Goal: Task Accomplishment & Management: Use online tool/utility

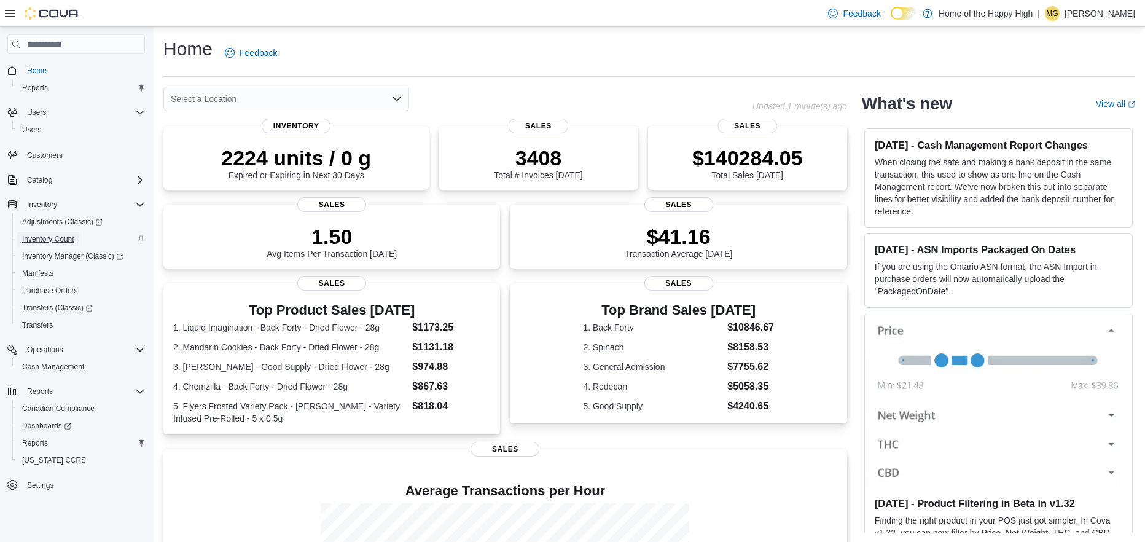
click at [58, 235] on span "Inventory Count" at bounding box center [48, 239] width 52 height 10
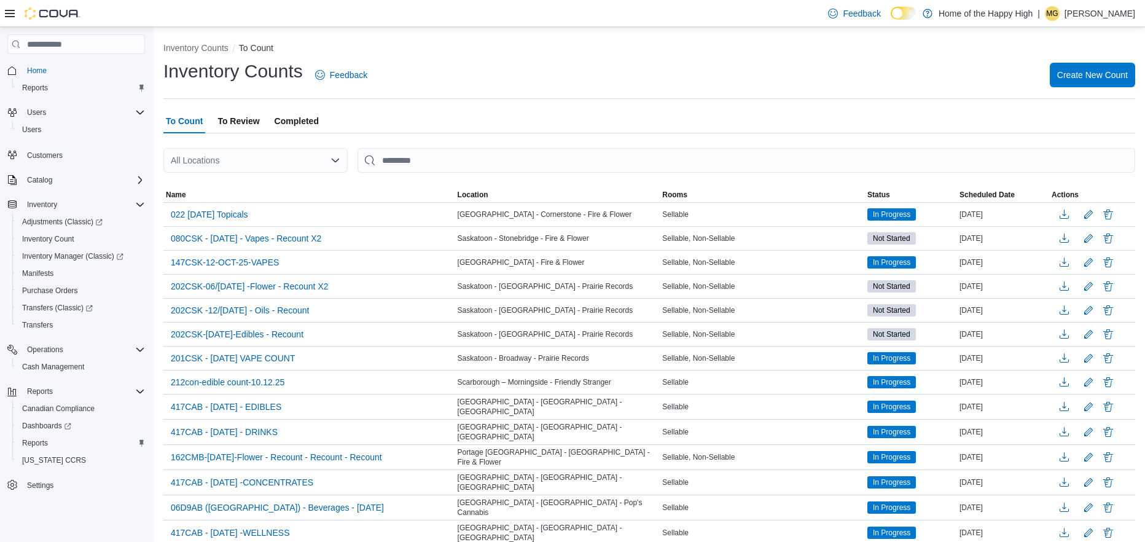
click at [305, 115] on span "Completed" at bounding box center [297, 121] width 44 height 25
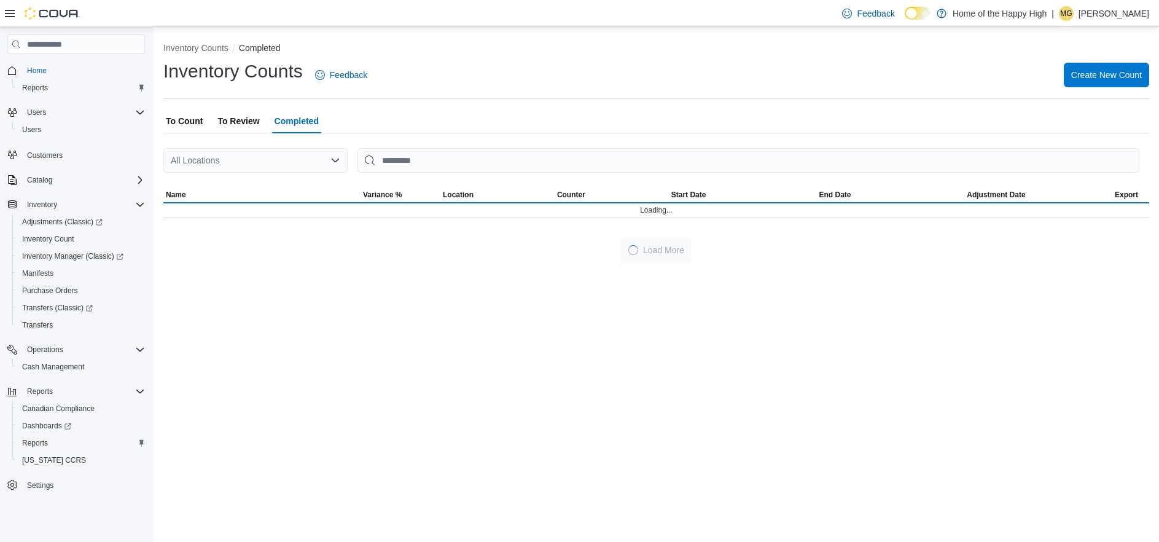
click at [264, 155] on div "All Locations" at bounding box center [255, 160] width 184 height 25
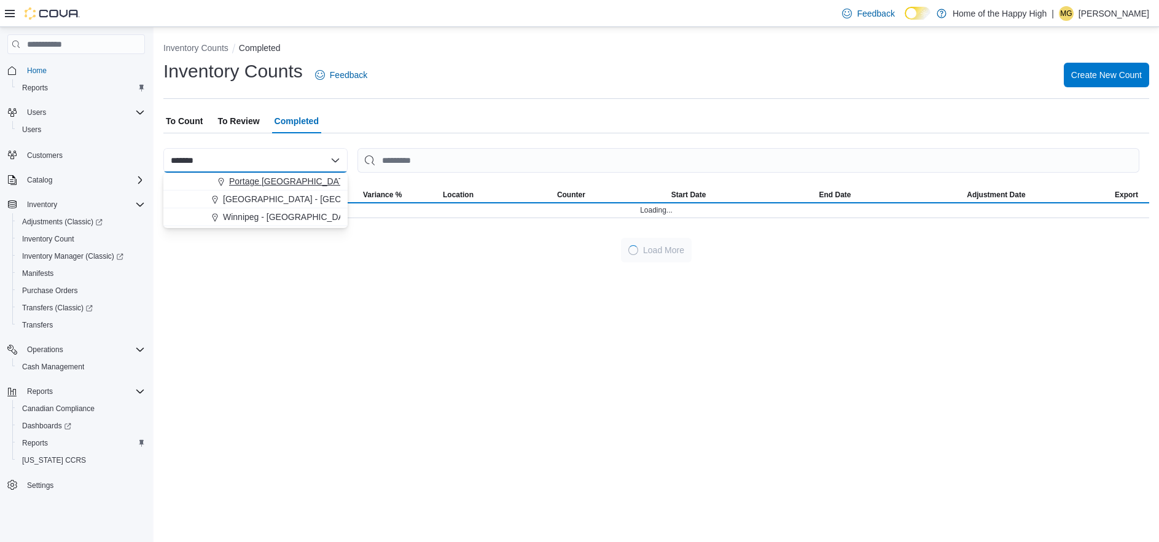
type input "*******"
click at [277, 182] on span "Portage [GEOGRAPHIC_DATA] - [GEOGRAPHIC_DATA] - Fire & Flower" at bounding box center [368, 181] width 278 height 12
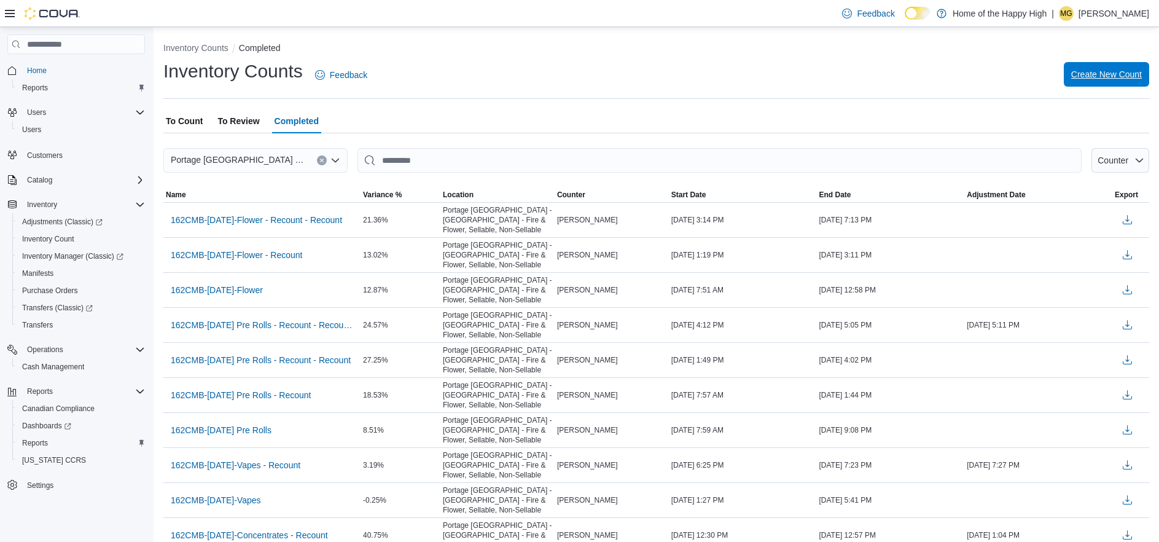
click at [1109, 80] on span "Create New Count" at bounding box center [1106, 74] width 71 height 12
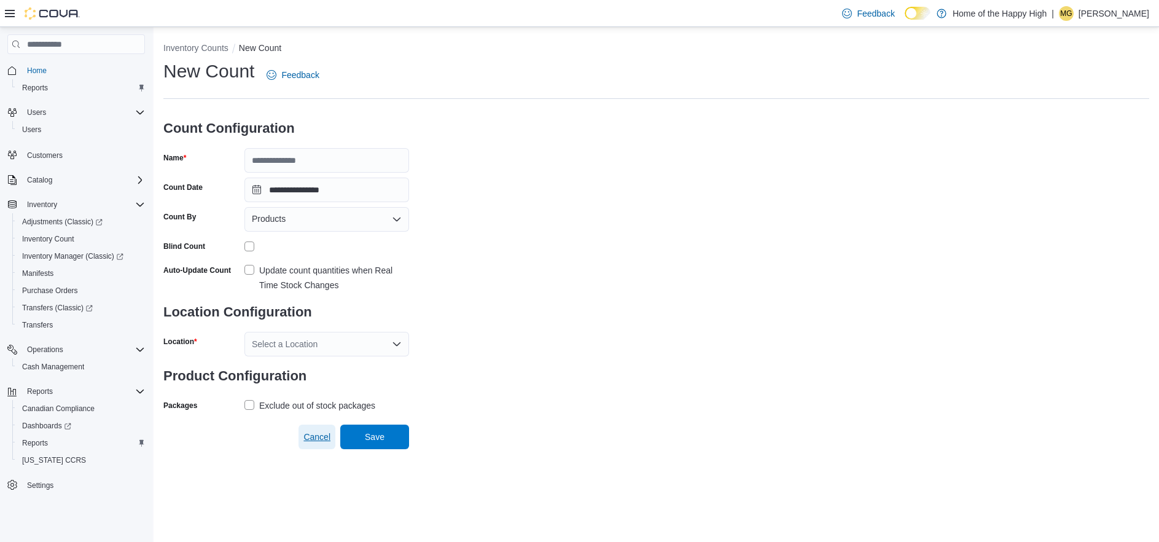
click at [325, 434] on span "Cancel" at bounding box center [316, 437] width 27 height 12
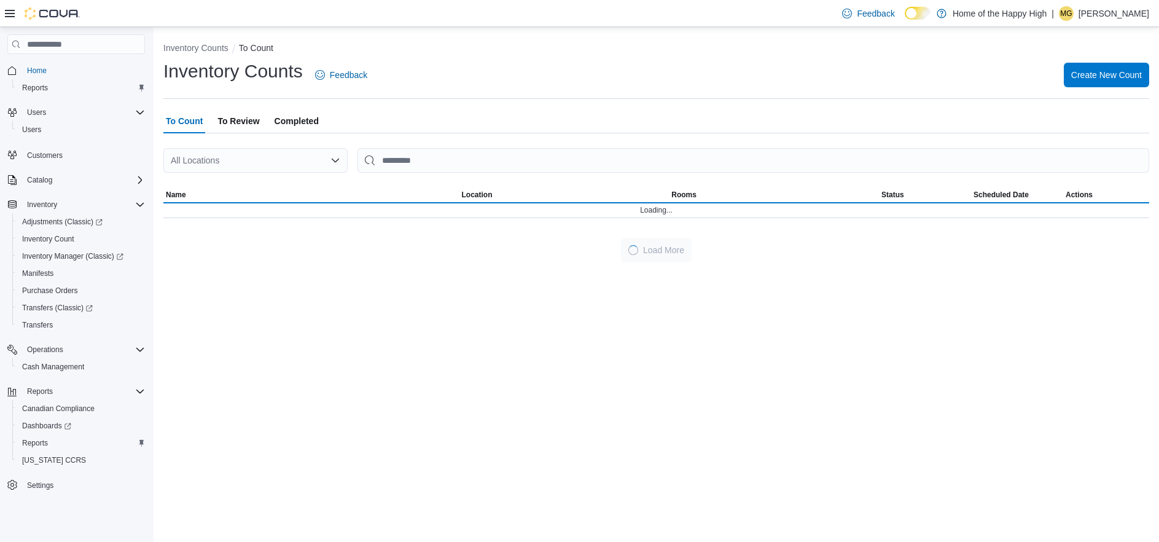
click at [295, 123] on span "Completed" at bounding box center [297, 121] width 44 height 25
click at [245, 165] on div "All Locations" at bounding box center [255, 160] width 184 height 25
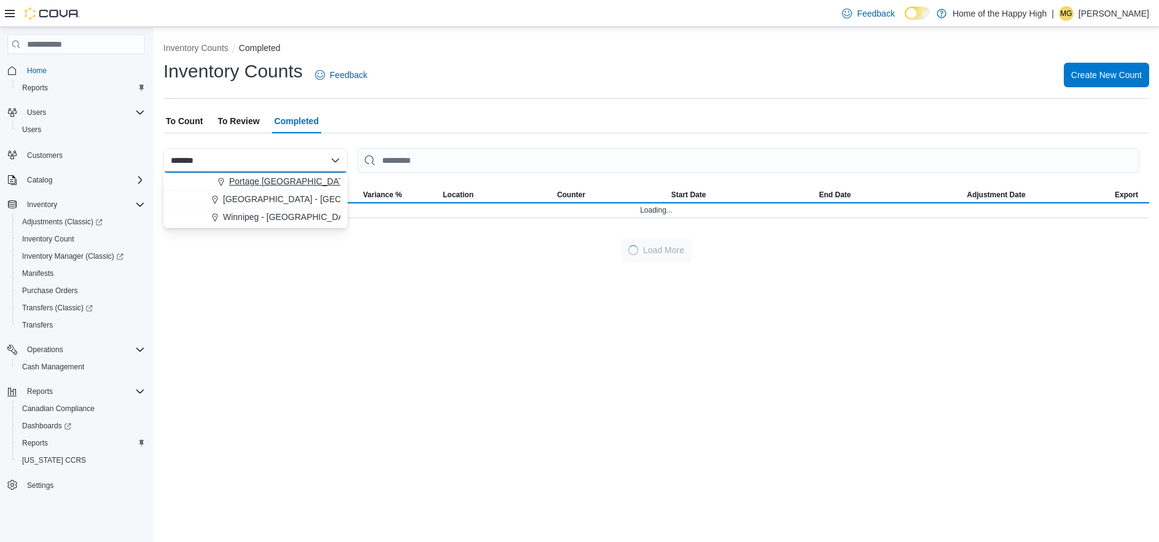
type input "*******"
click at [251, 180] on span "Portage [GEOGRAPHIC_DATA] - [GEOGRAPHIC_DATA] - Fire & Flower" at bounding box center [368, 181] width 278 height 12
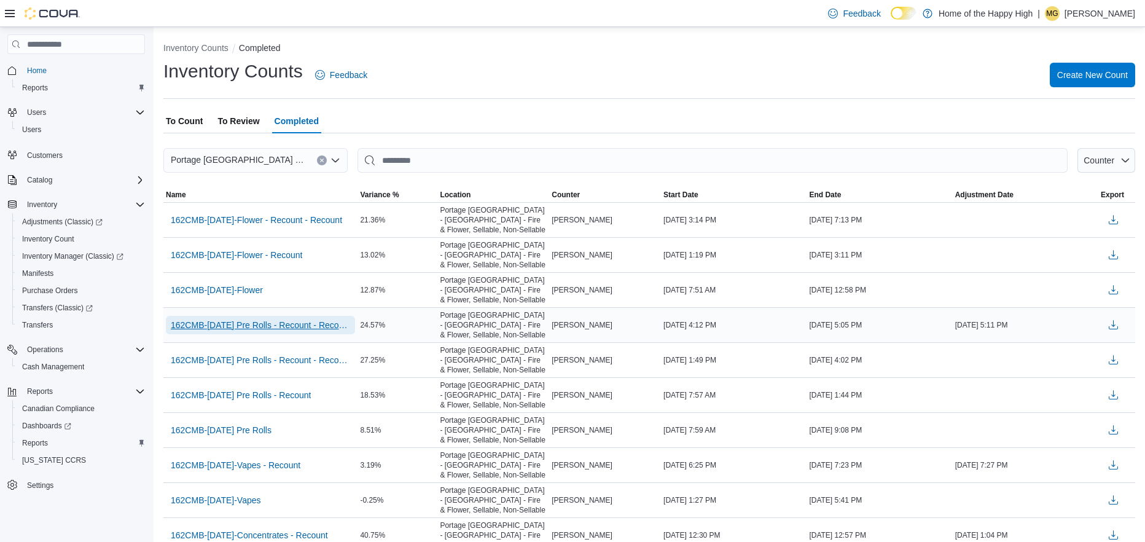
click at [249, 325] on span "162CMB-[DATE] Pre Rolls - Recount - Recount - Recount" at bounding box center [260, 325] width 179 height 12
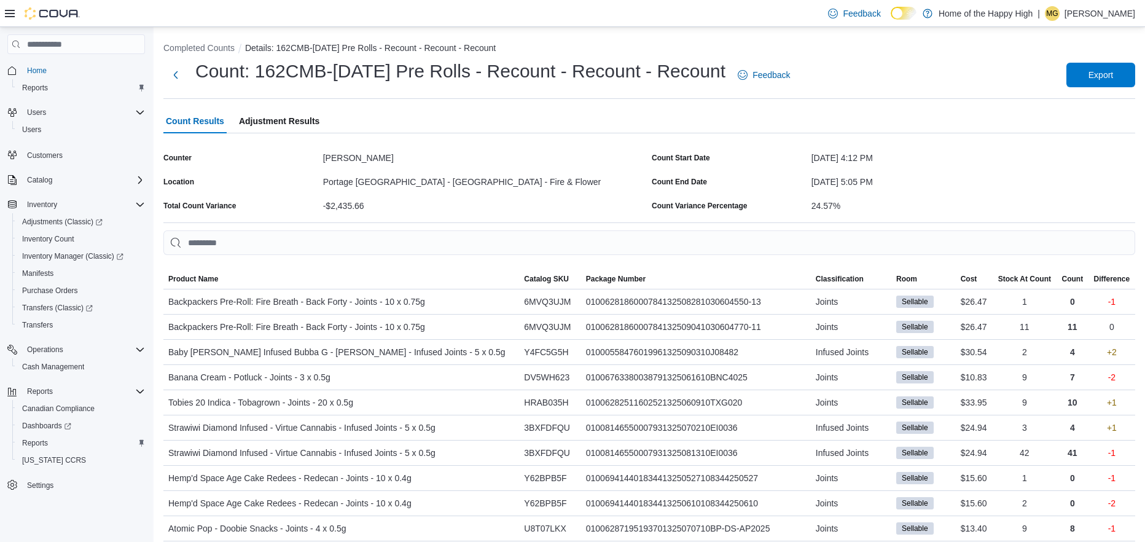
click at [288, 118] on span "Adjustment Results" at bounding box center [279, 121] width 80 height 25
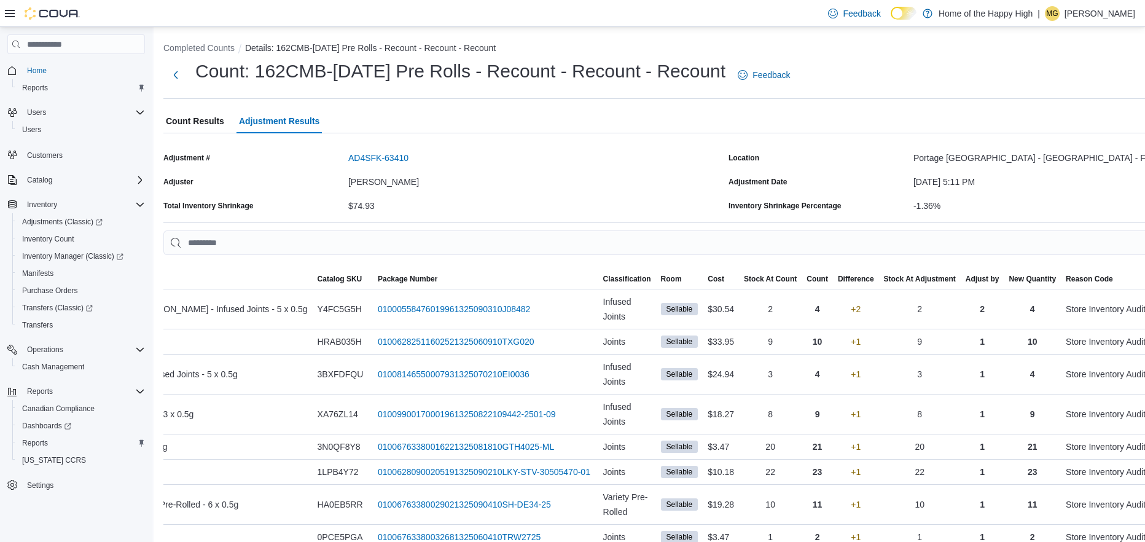
click at [203, 111] on span "Count Results" at bounding box center [195, 121] width 58 height 25
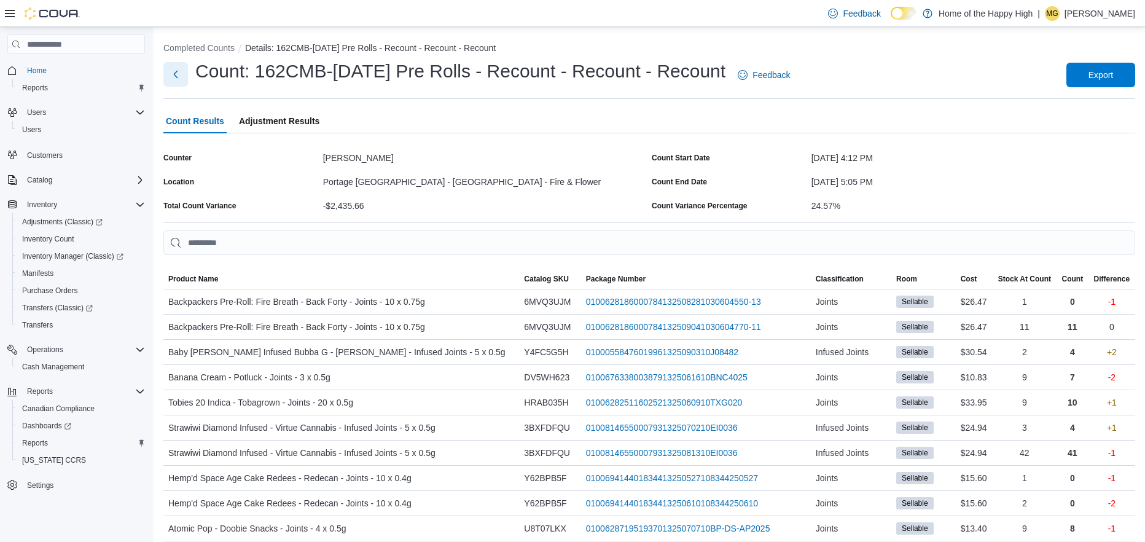
click at [178, 77] on button "Next" at bounding box center [175, 74] width 25 height 25
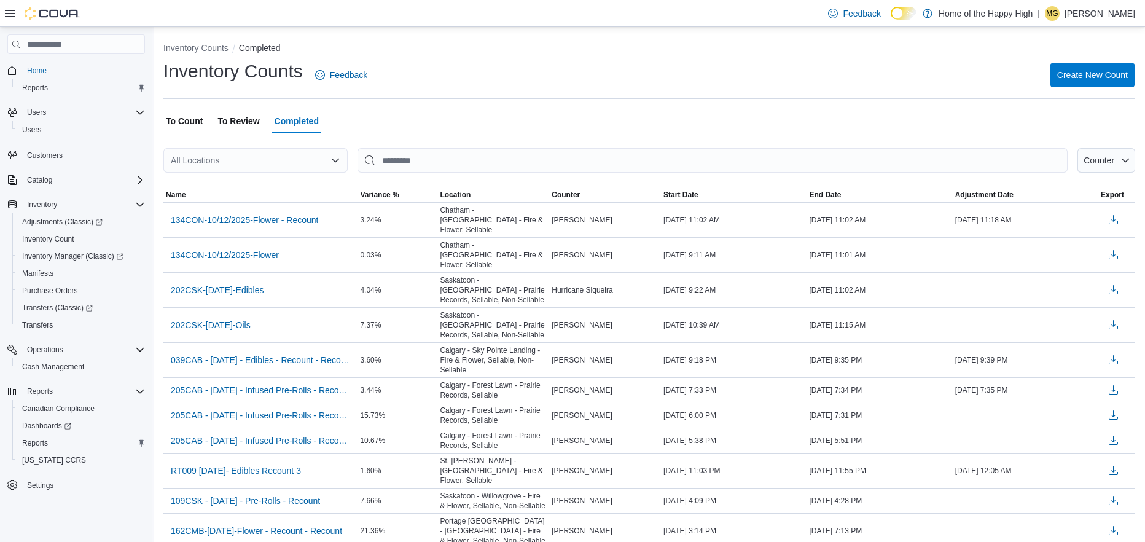
click at [224, 119] on span "To Review" at bounding box center [238, 121] width 42 height 25
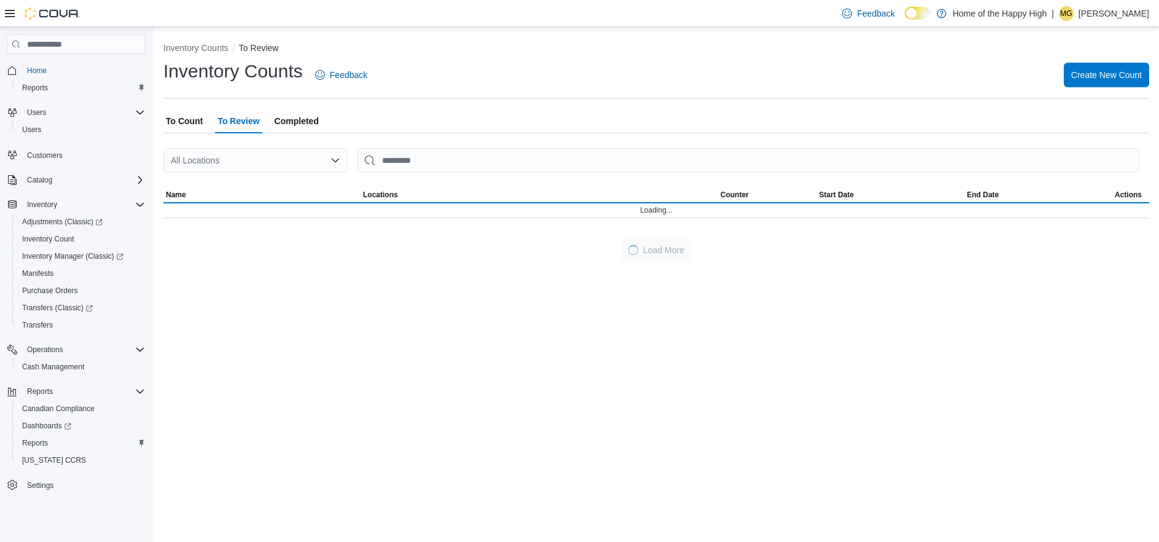
click at [300, 118] on span "Completed" at bounding box center [297, 121] width 44 height 25
click at [214, 162] on div "All Locations" at bounding box center [255, 160] width 184 height 25
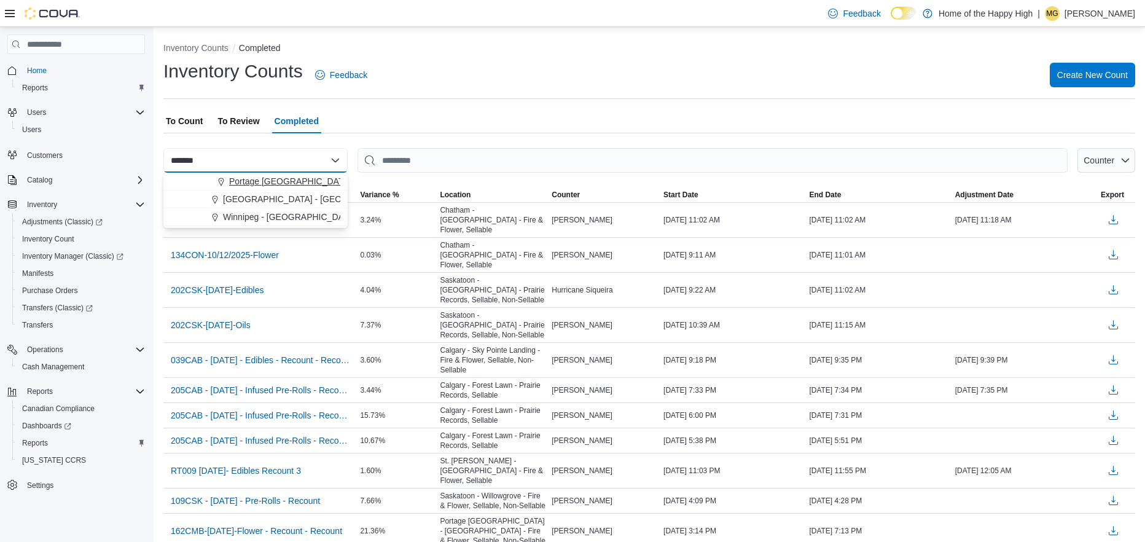
type input "*******"
click at [247, 181] on span "Portage [GEOGRAPHIC_DATA] - [GEOGRAPHIC_DATA] - Fire & Flower" at bounding box center [368, 181] width 278 height 12
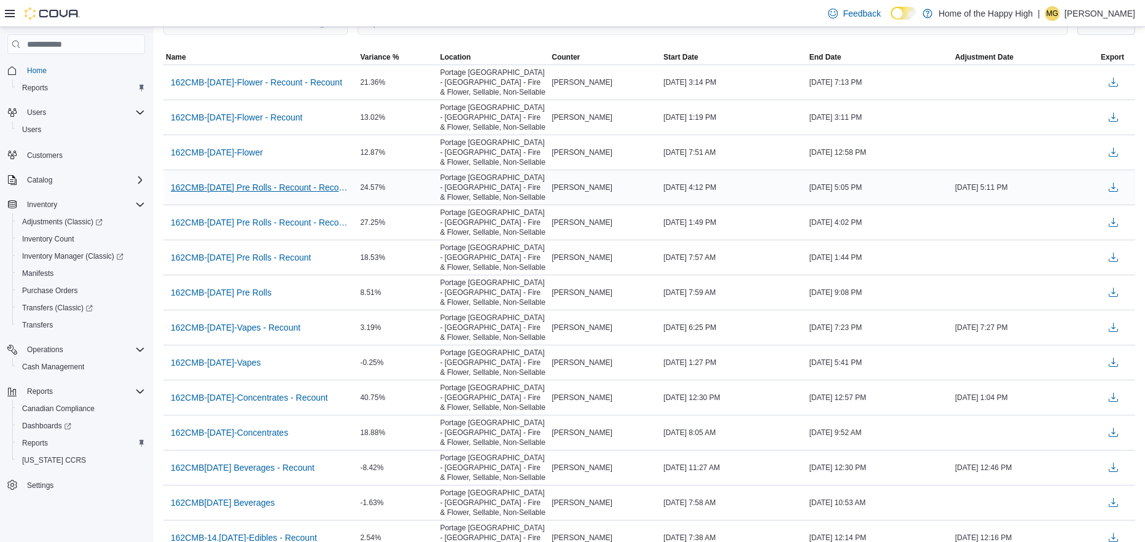
scroll to position [138, 0]
click at [285, 327] on span "162CMB-[DATE]-Vapes - Recount" at bounding box center [236, 327] width 130 height 12
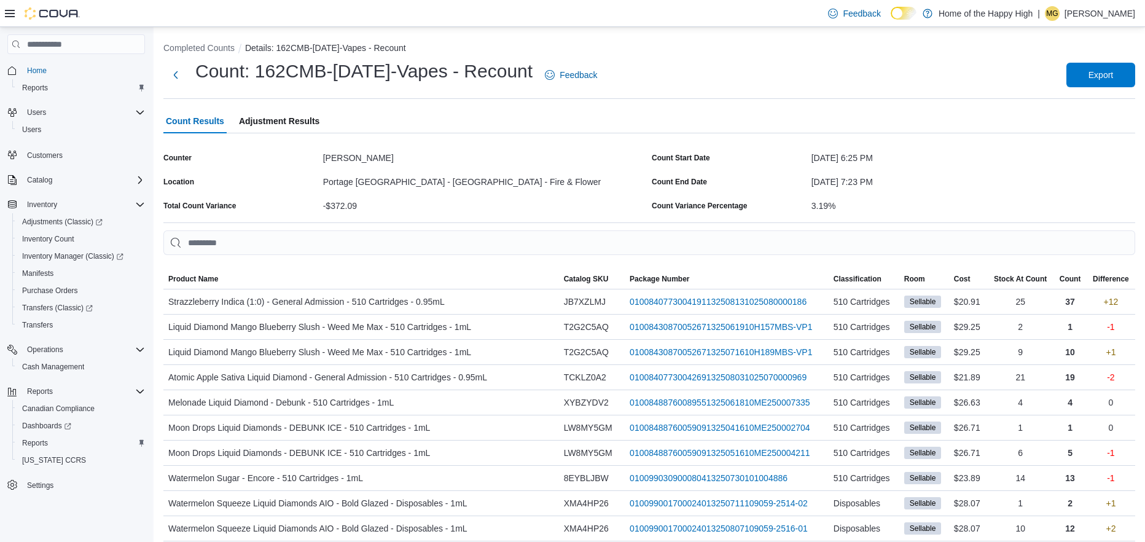
click at [300, 120] on span "Adjustment Results" at bounding box center [279, 121] width 80 height 25
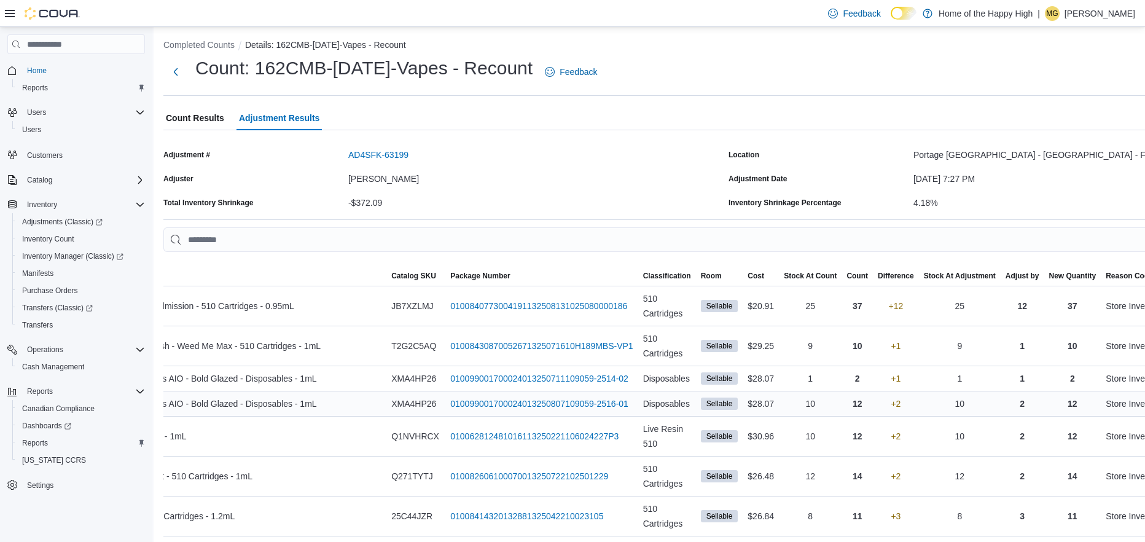
scroll to position [0, 152]
